Goal: Task Accomplishment & Management: Manage account settings

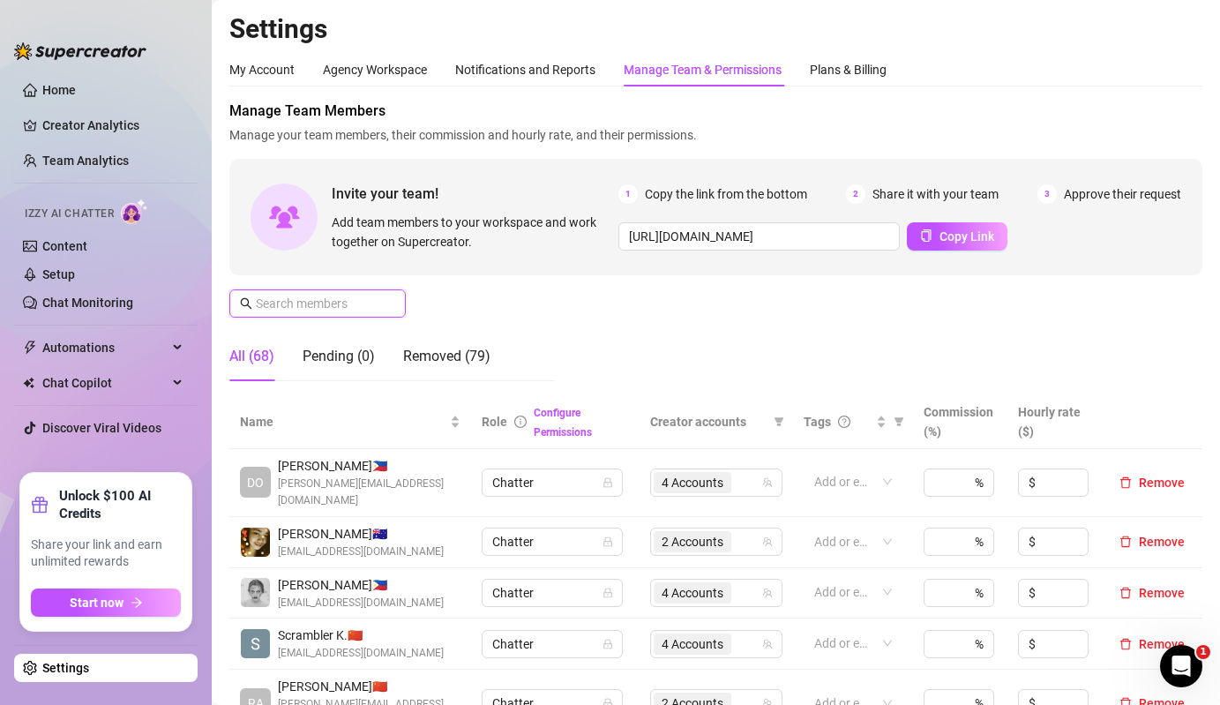
click at [293, 312] on input "text" at bounding box center [318, 303] width 125 height 19
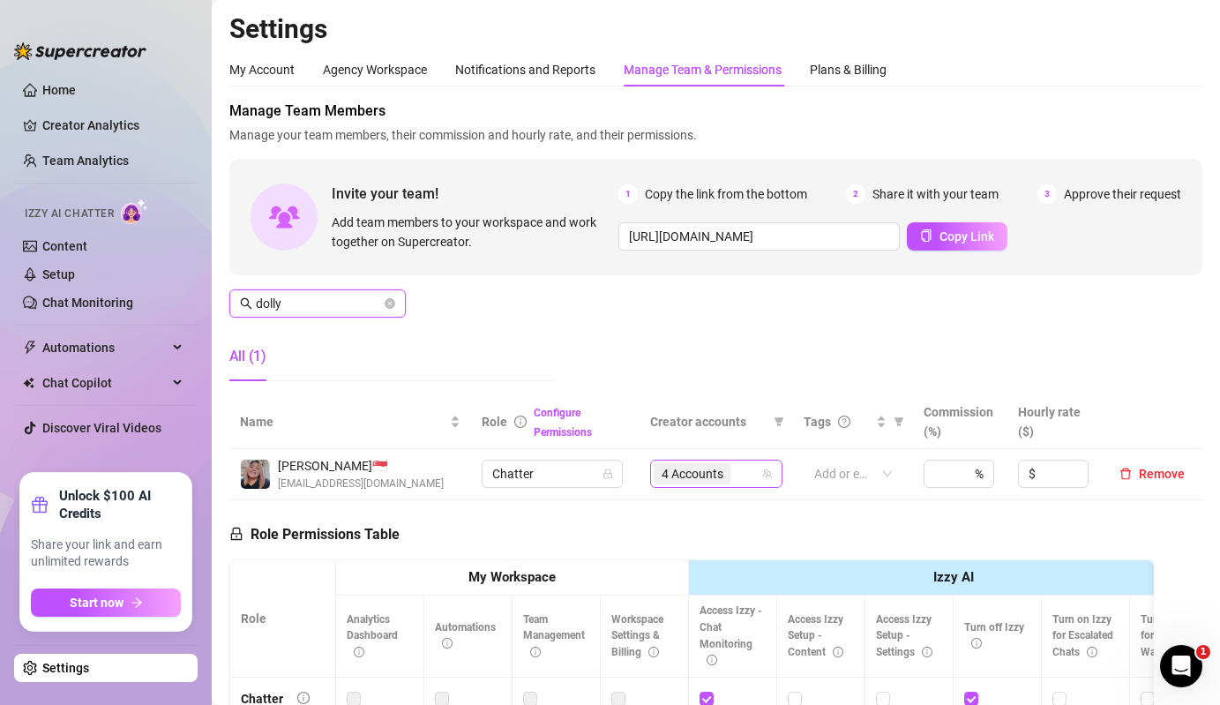
click at [722, 472] on span "4 Accounts" at bounding box center [692, 473] width 62 height 19
type input "dolly"
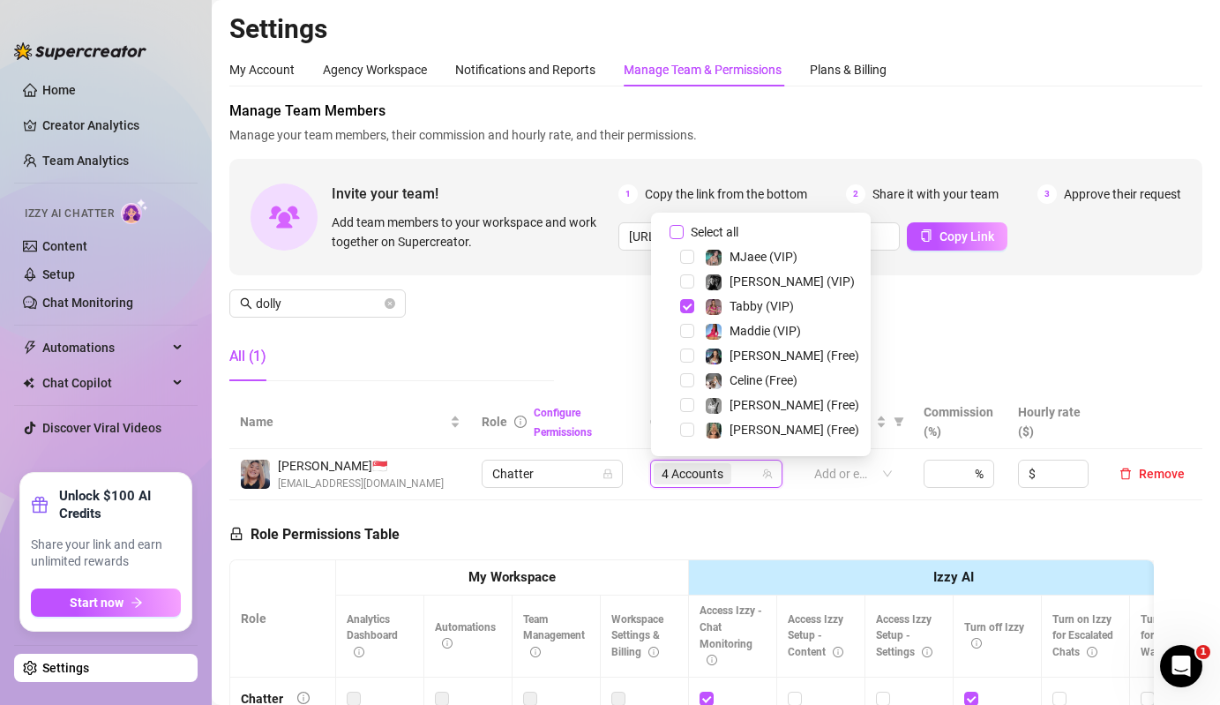
click at [702, 237] on span "Select all" at bounding box center [715, 231] width 62 height 19
click at [684, 237] on input "Select all" at bounding box center [676, 232] width 14 height 14
click at [702, 237] on span "Select all" at bounding box center [715, 231] width 62 height 19
click at [684, 237] on input "Select all" at bounding box center [676, 232] width 14 height 14
checkbox input "false"
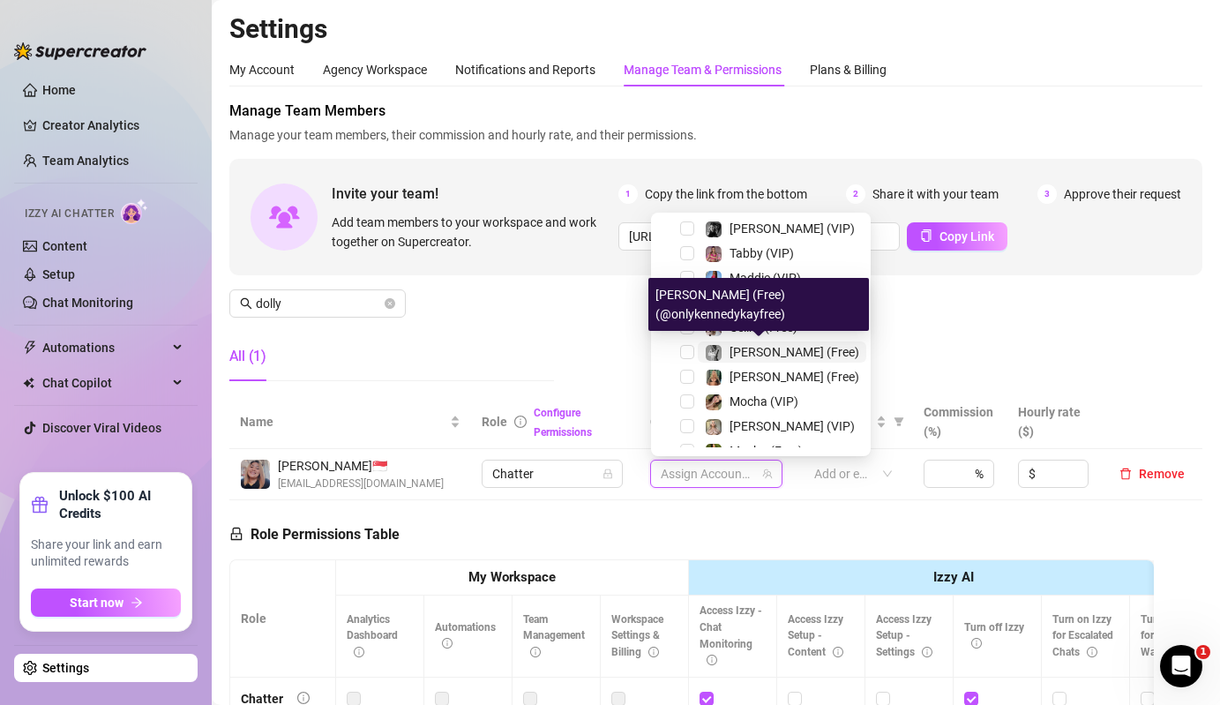
click at [729, 355] on span "[PERSON_NAME] (Free)" at bounding box center [794, 352] width 130 height 14
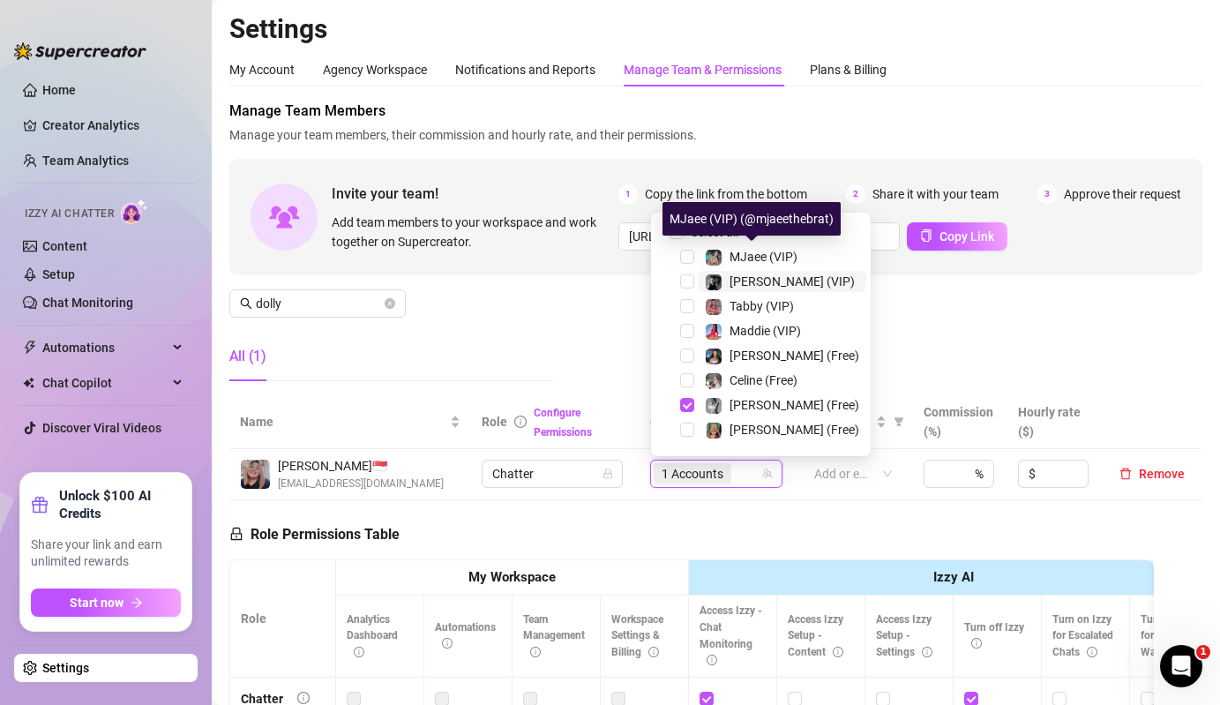
click at [738, 283] on span "[PERSON_NAME] (VIP)" at bounding box center [791, 281] width 125 height 14
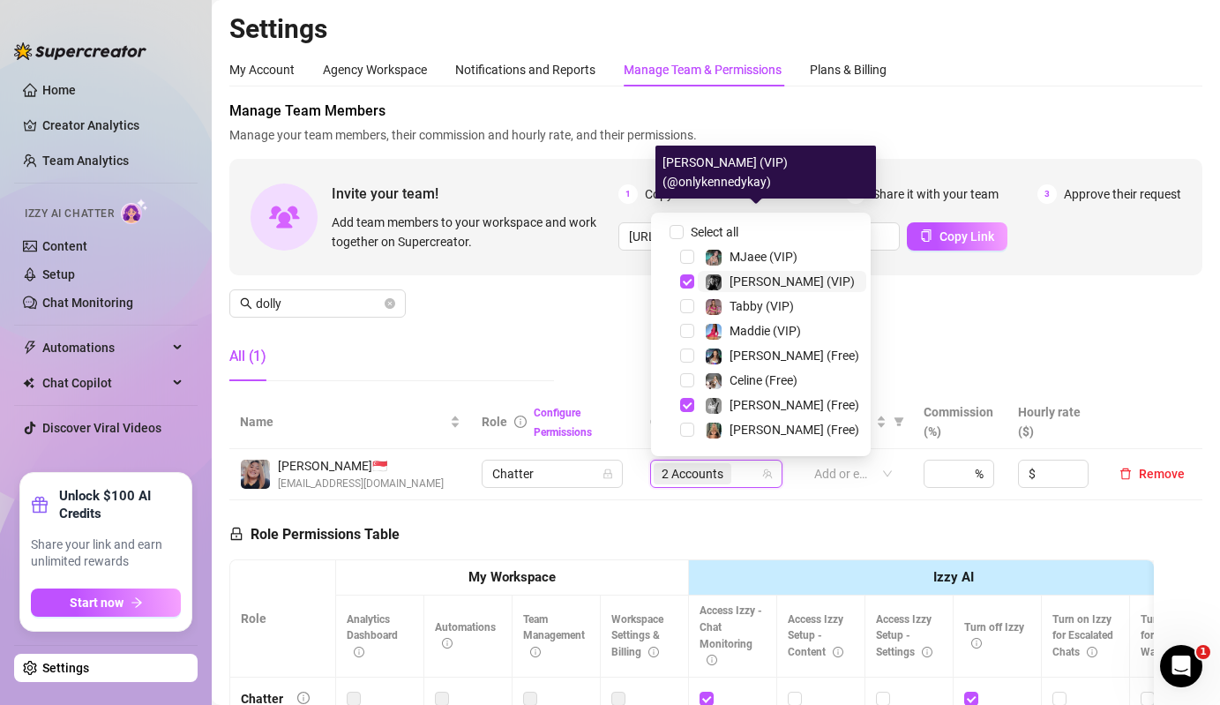
scroll to position [268, 0]
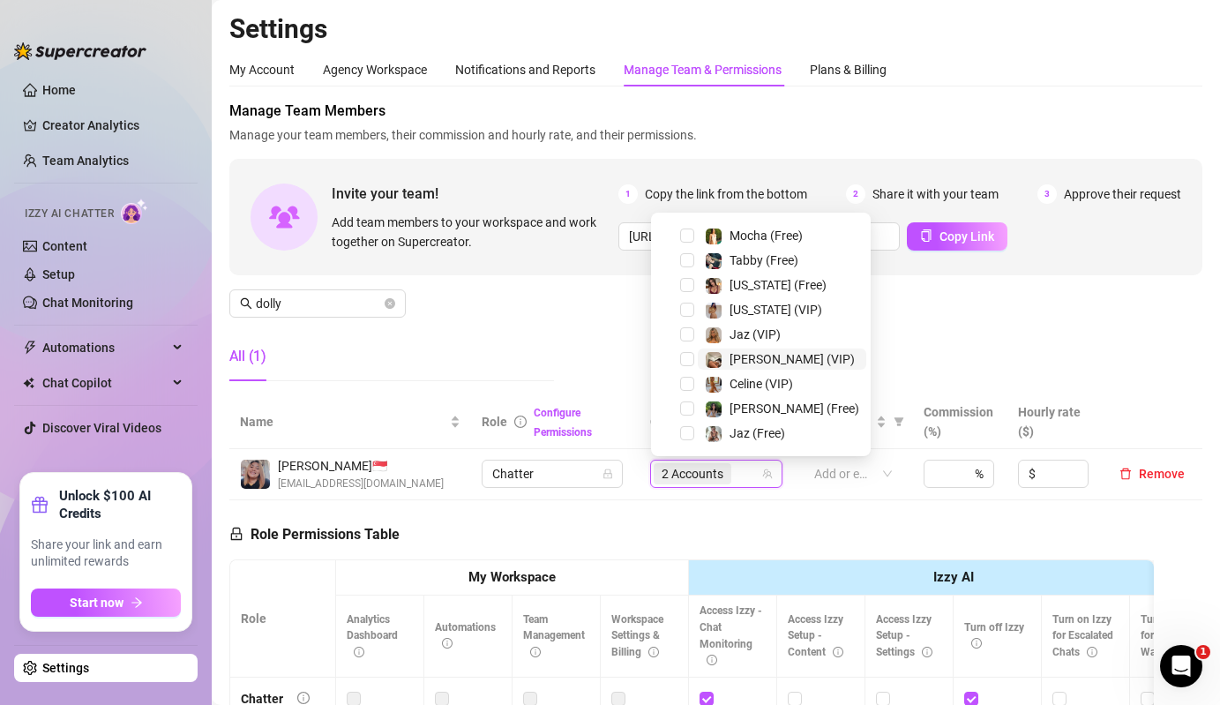
click at [727, 352] on div "[PERSON_NAME] (VIP)" at bounding box center [780, 358] width 150 height 21
click at [734, 405] on span "[PERSON_NAME] (Free)" at bounding box center [794, 408] width 130 height 14
